Goal: Transaction & Acquisition: Purchase product/service

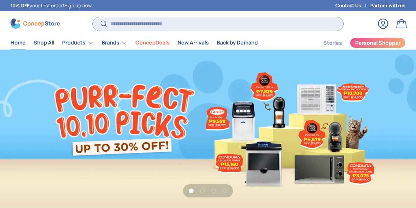
scroll to position [1640, 2508]
click at [145, 27] on input "Search" at bounding box center [218, 23] width 251 height 13
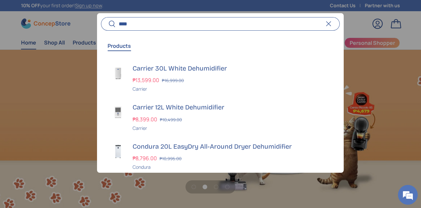
scroll to position [0, 421]
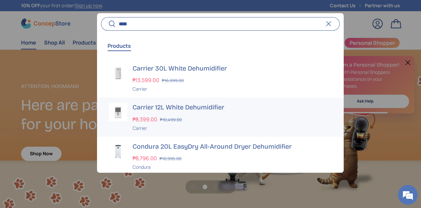
type input "****"
click at [178, 116] on s "₱10,499.00" at bounding box center [171, 119] width 22 height 6
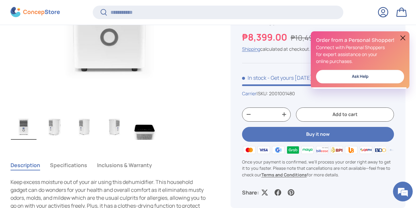
scroll to position [394, 0]
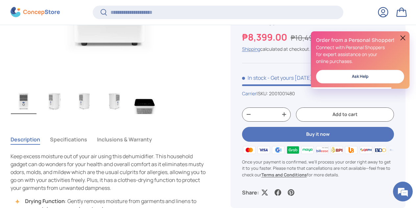
click at [64, 97] on img "Gallery Viewer" at bounding box center [54, 101] width 26 height 26
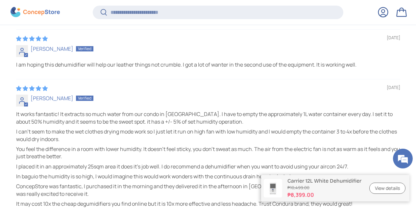
scroll to position [1874, 0]
